Goal: Information Seeking & Learning: Find specific fact

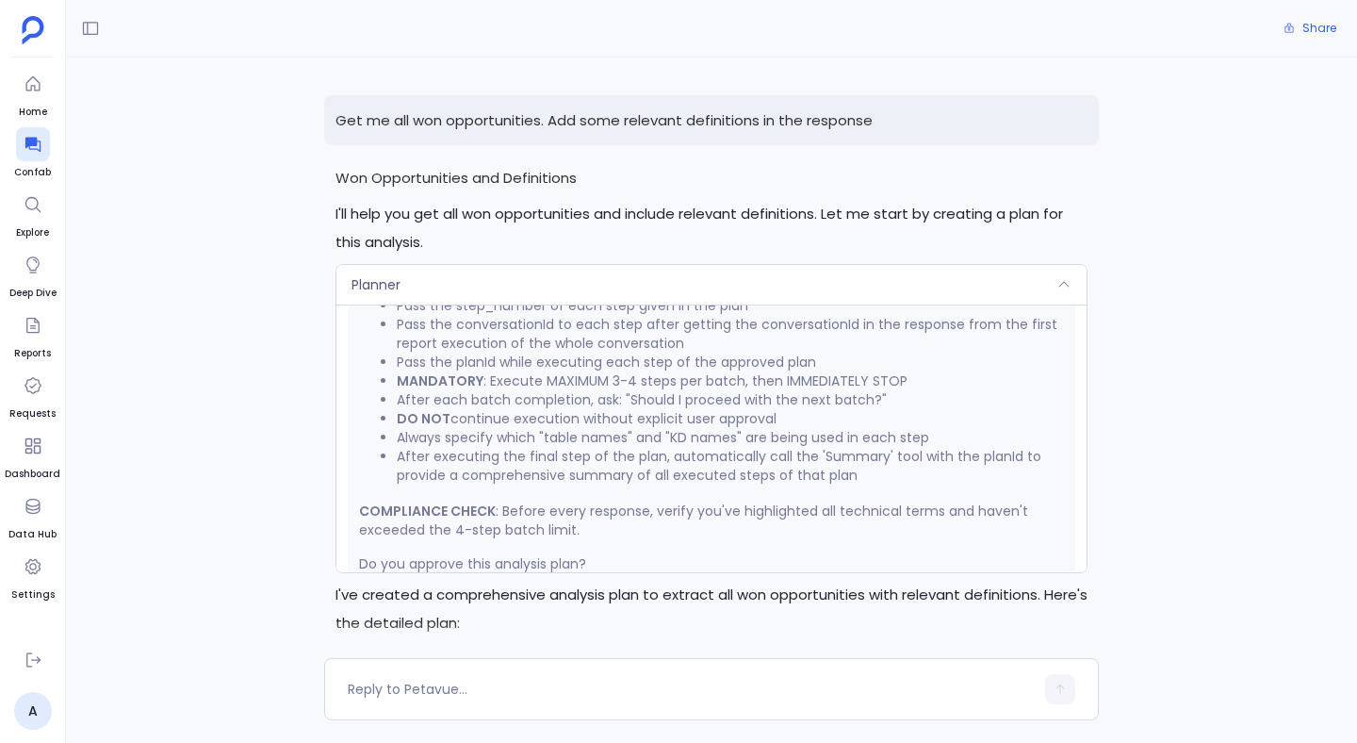
scroll to position [795, 0]
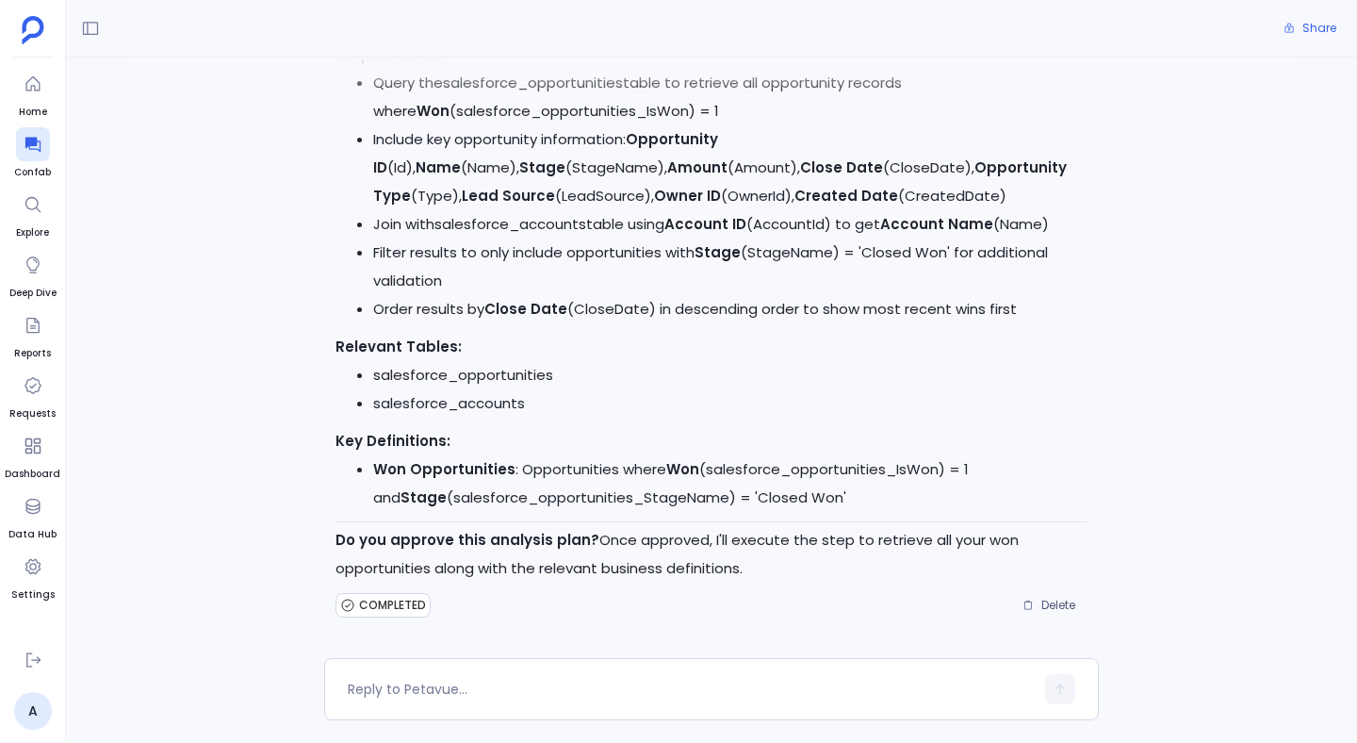
click at [464, 468] on strong "Won Opportunities" at bounding box center [444, 469] width 142 height 20
click at [507, 474] on li "Won Opportunities : Opportunities where Won (salesforce_opportunities_IsWon) = …" at bounding box center [730, 483] width 714 height 57
drag, startPoint x: 507, startPoint y: 474, endPoint x: 384, endPoint y: 477, distance: 123.5
click at [384, 477] on li "Won Opportunities : Opportunities where Won (salesforce_opportunities_IsWon) = …" at bounding box center [730, 483] width 714 height 57
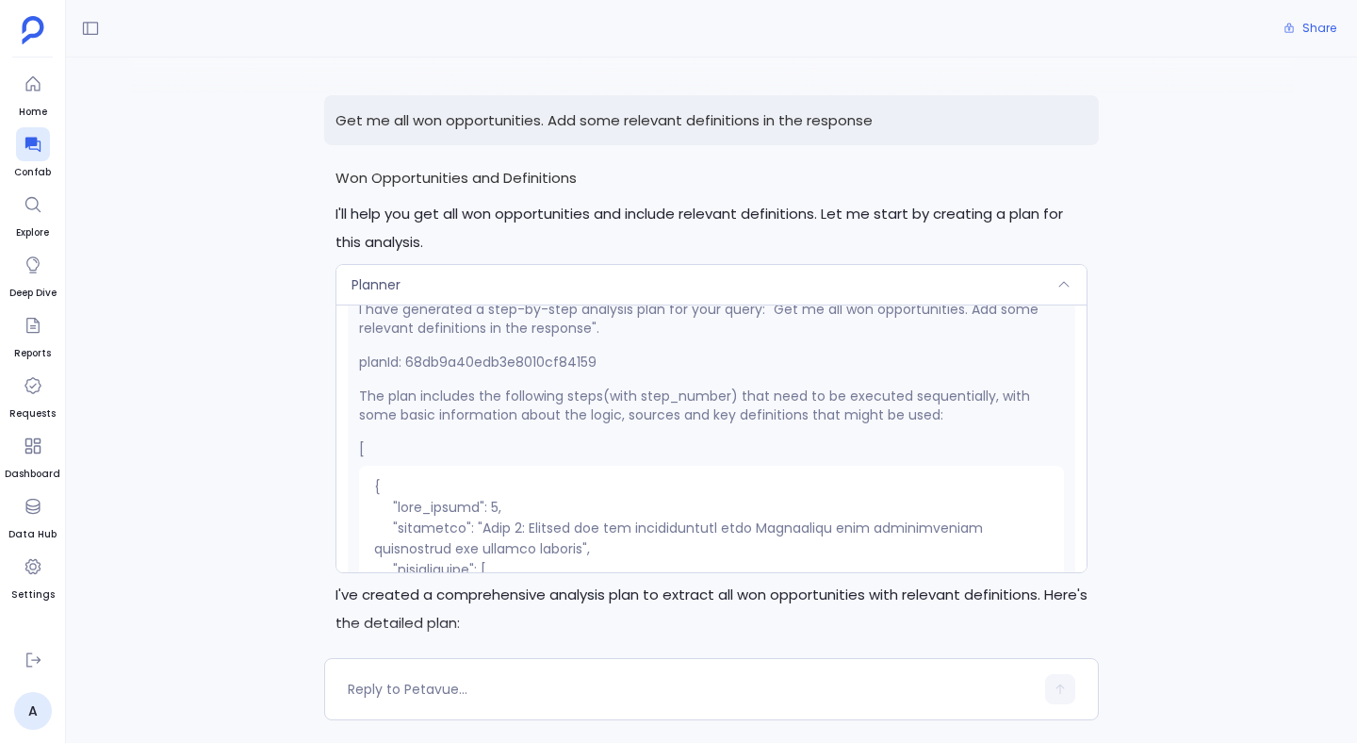
scroll to position [0, 0]
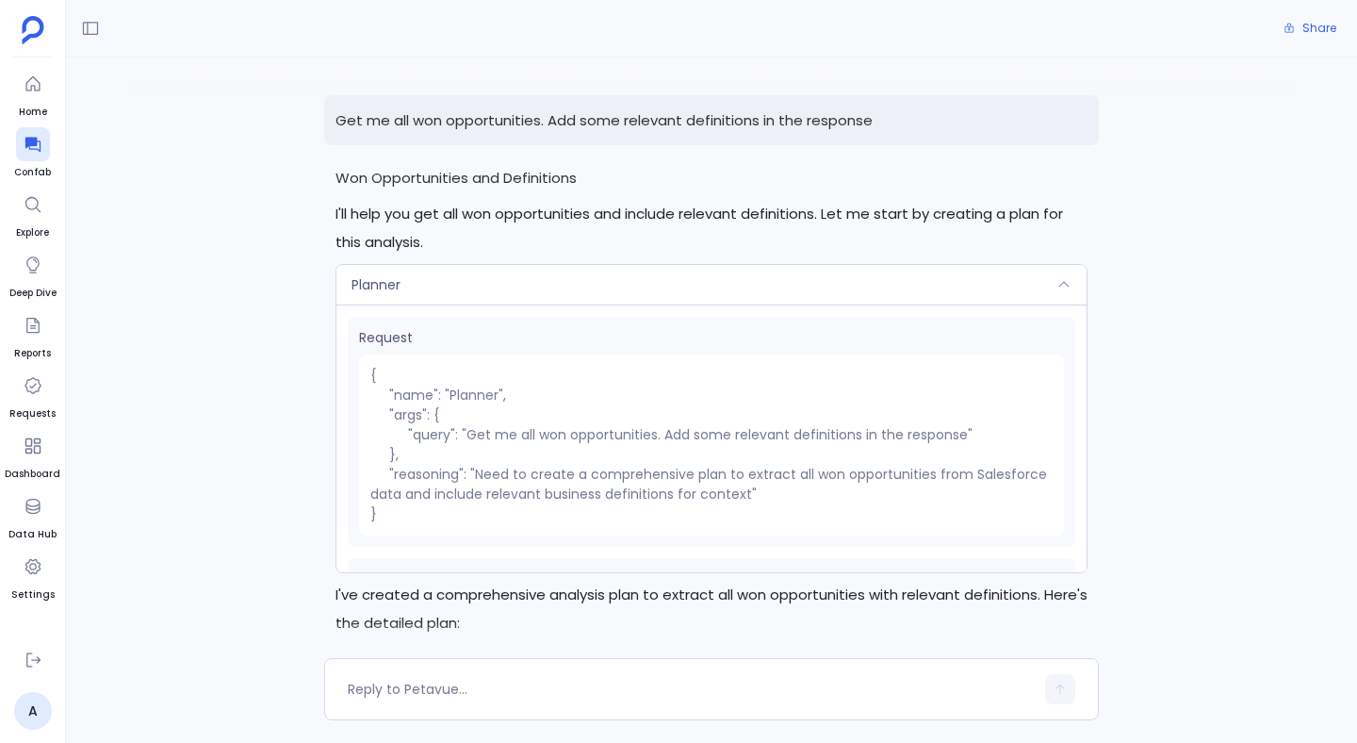
click at [608, 113] on p "Get me all won opportunities. Add some relevant definitions in the response" at bounding box center [711, 120] width 775 height 50
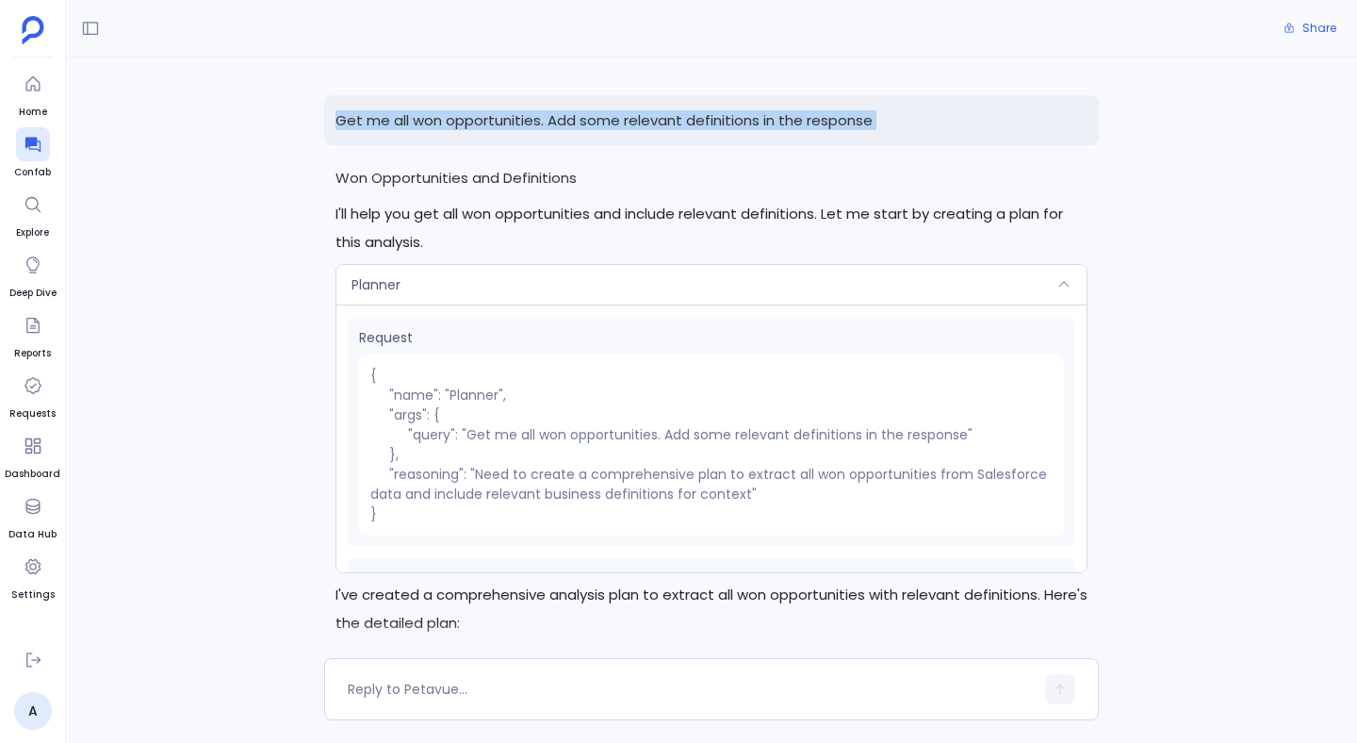
click at [608, 113] on p "Get me all won opportunities. Add some relevant definitions in the response" at bounding box center [711, 120] width 775 height 50
copy p "Get me all won opportunities. Add some relevant definitions in the response"
